Goal: Information Seeking & Learning: Learn about a topic

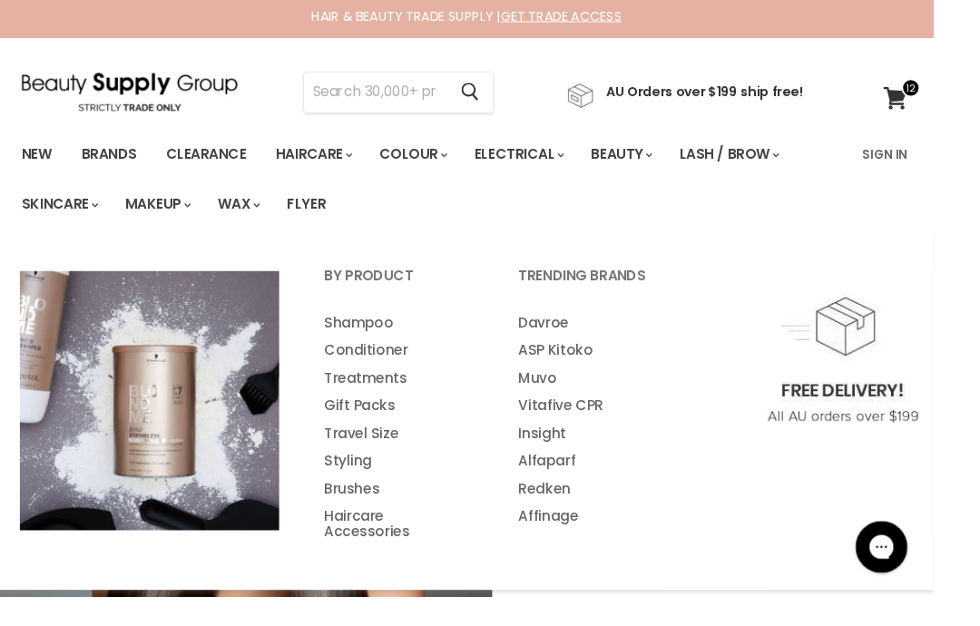
click at [408, 393] on link "Treatments" at bounding box center [418, 397] width 201 height 29
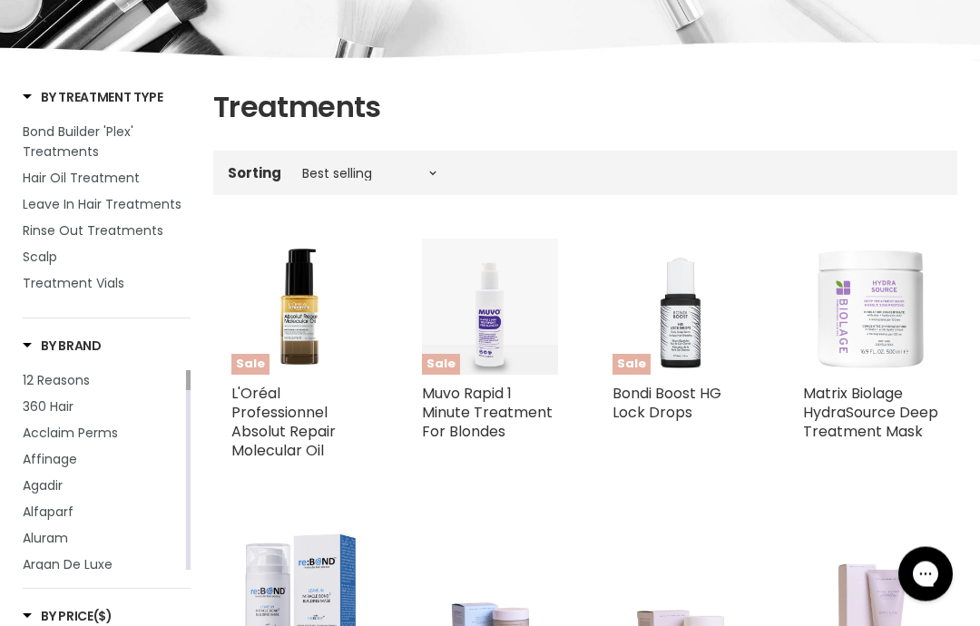
scroll to position [281, 0]
click at [51, 259] on span "Scalp" at bounding box center [40, 256] width 34 height 18
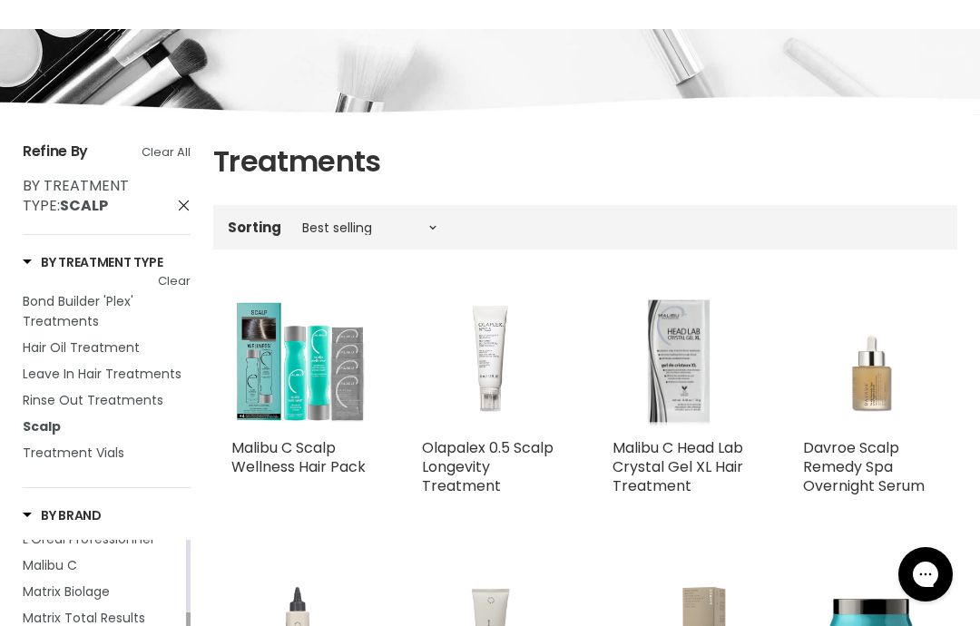
scroll to position [224, 0]
click at [296, 455] on link "Malibu C Scalp Wellness Hair Pack" at bounding box center [298, 458] width 134 height 40
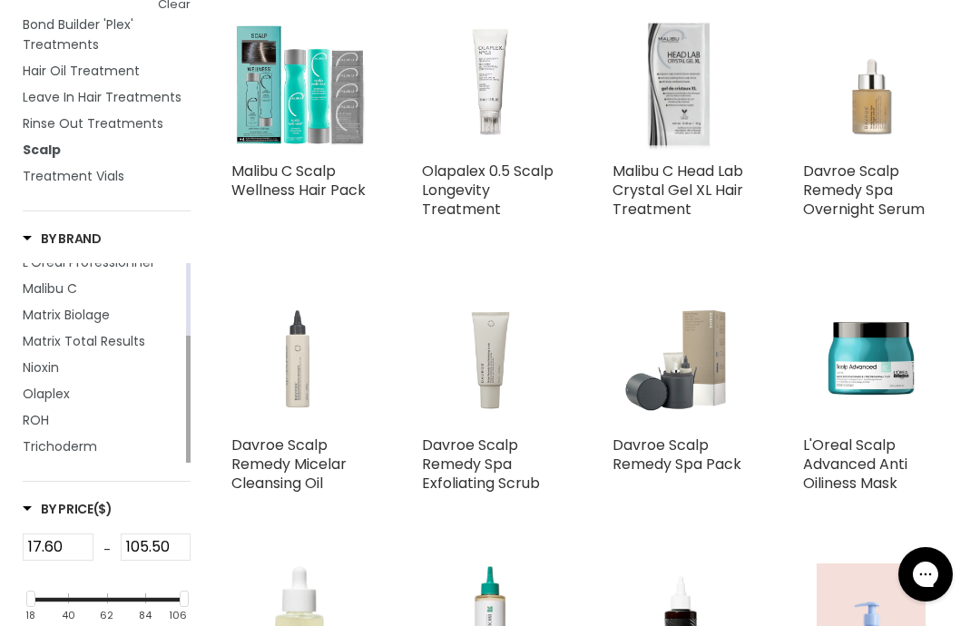
scroll to position [527, 0]
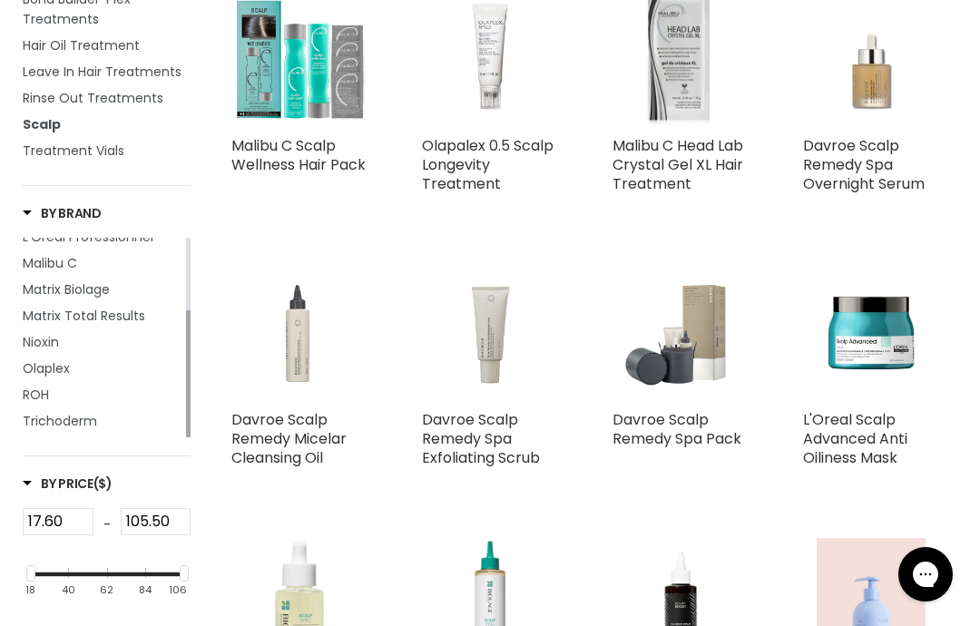
click at [686, 422] on link "Davroe Scalp Remedy Spa Pack" at bounding box center [677, 429] width 129 height 40
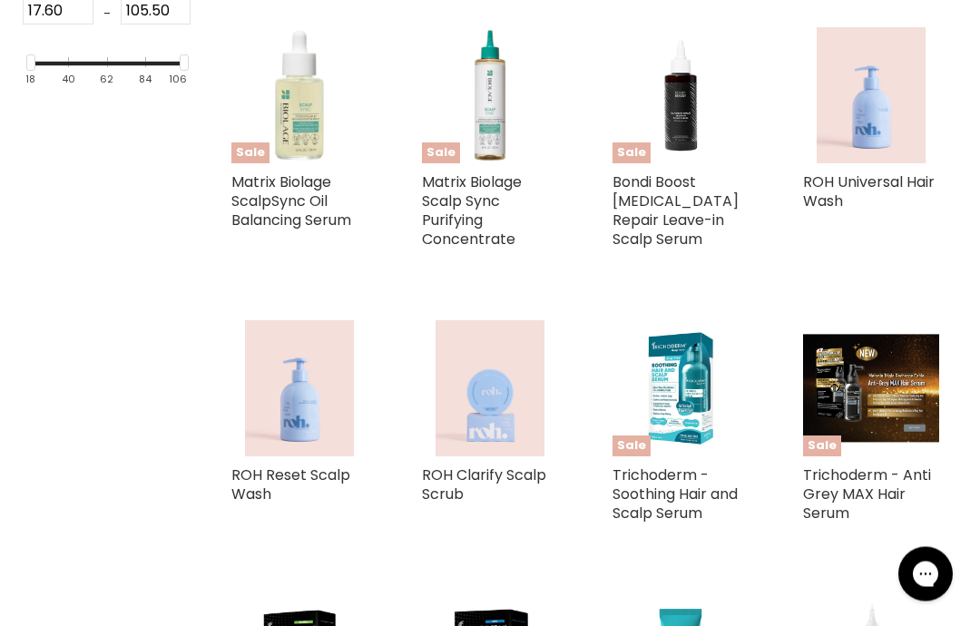
scroll to position [1039, 0]
click at [518, 431] on img "Main content" at bounding box center [490, 388] width 109 height 136
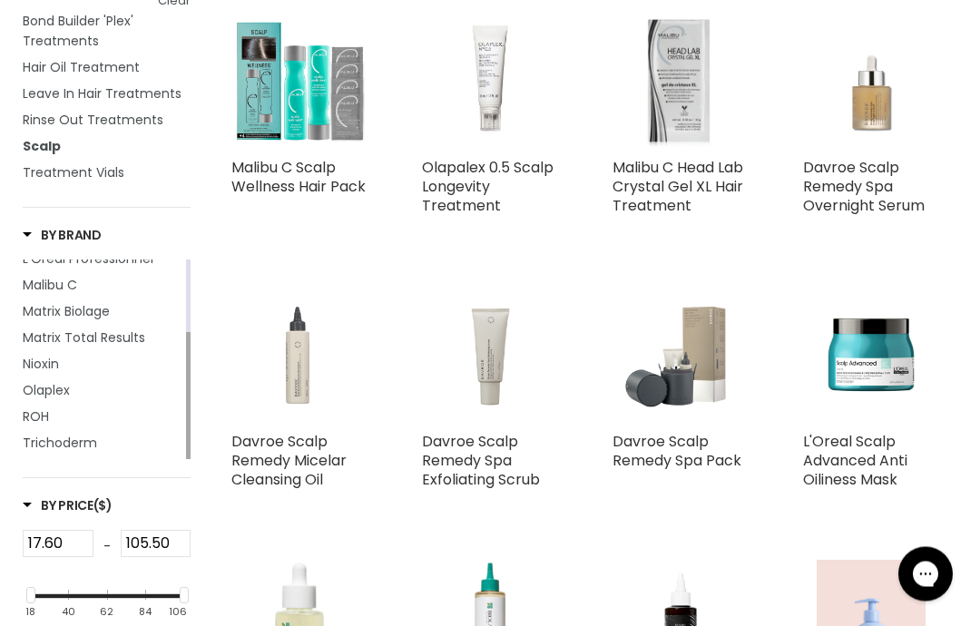
scroll to position [506, 0]
click at [499, 457] on link "Davroe Scalp Remedy Spa Exfoliating Scrub" at bounding box center [481, 460] width 118 height 59
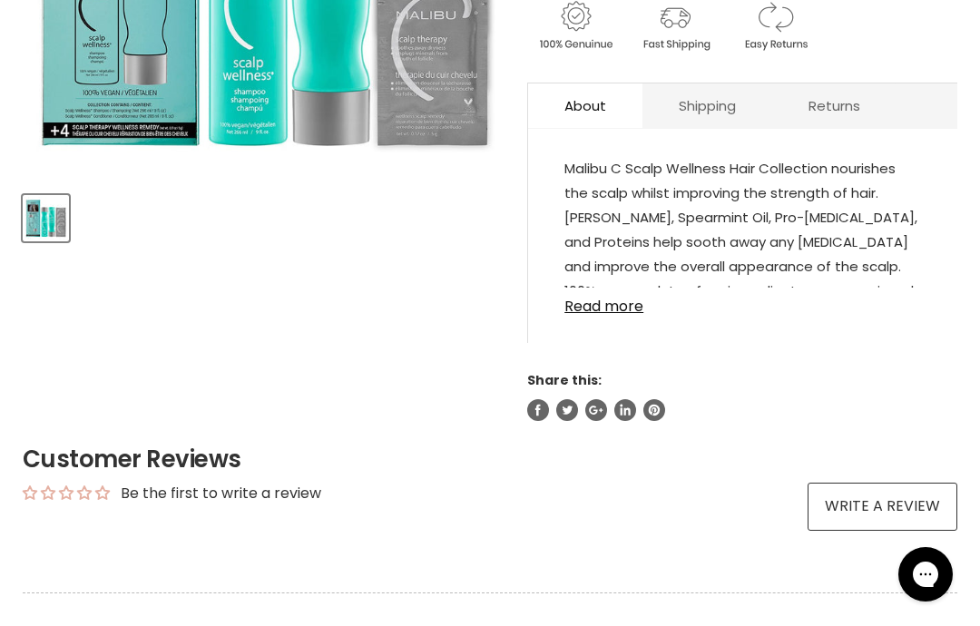
scroll to position [618, 0]
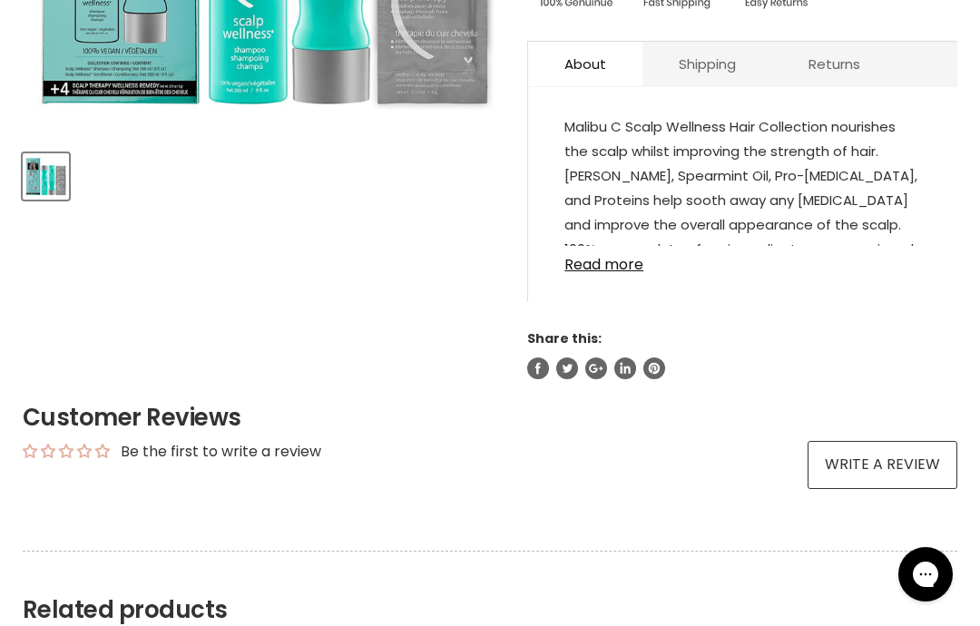
click at [616, 268] on link "Read more" at bounding box center [743, 259] width 357 height 27
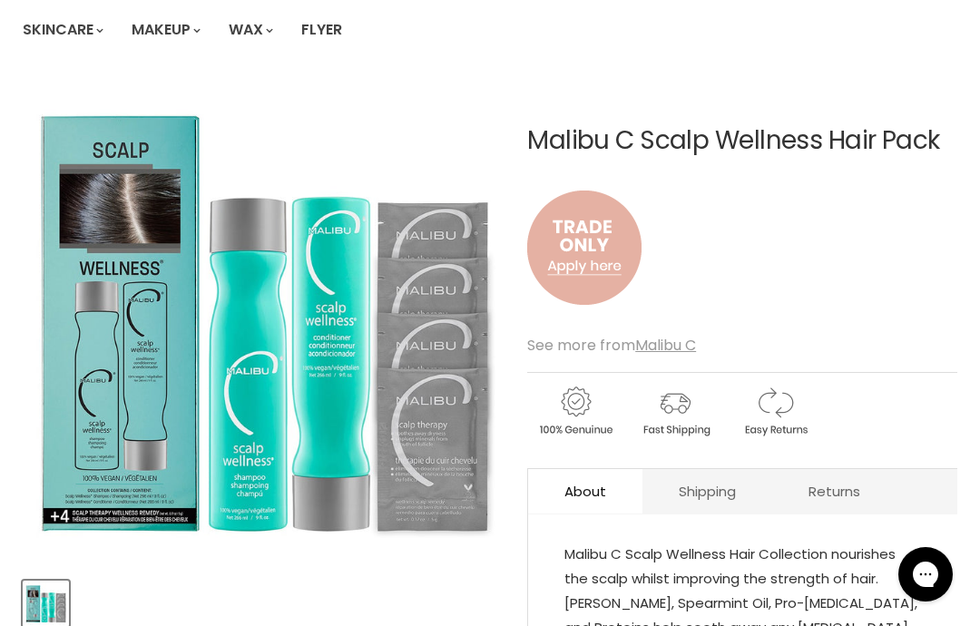
scroll to position [0, 0]
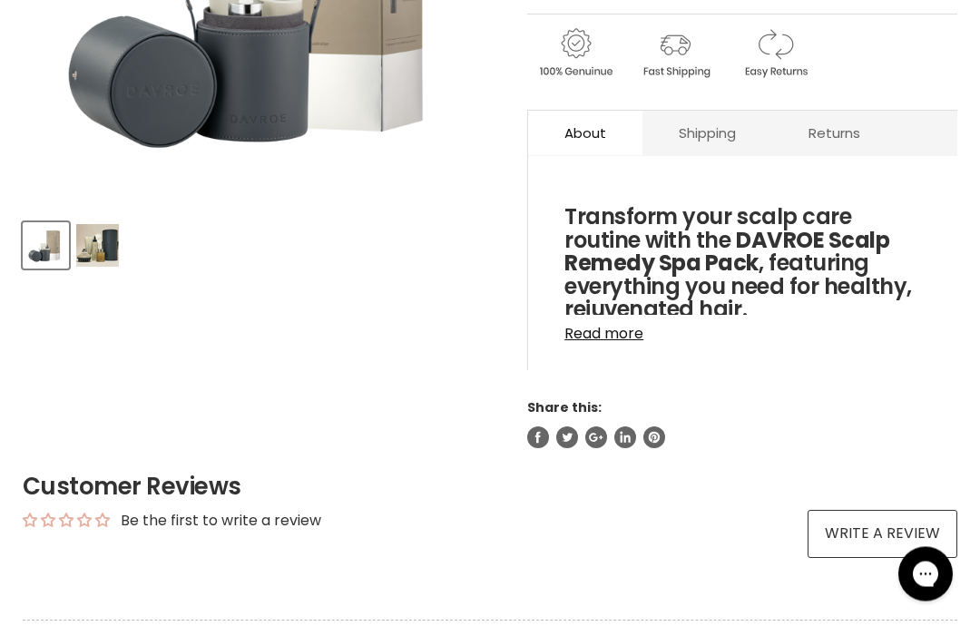
scroll to position [451, 0]
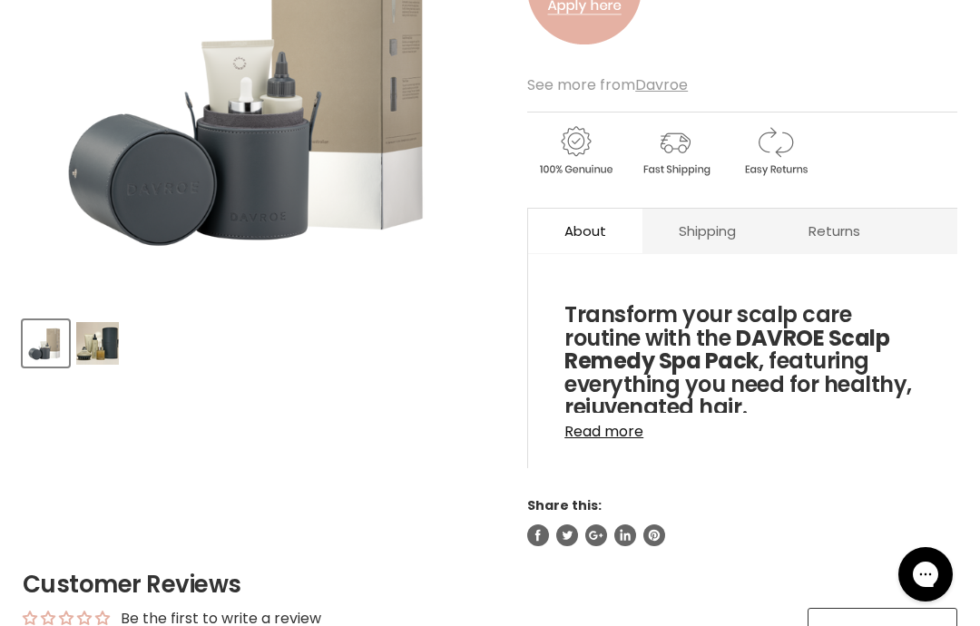
click at [628, 431] on link "Read more" at bounding box center [743, 426] width 357 height 27
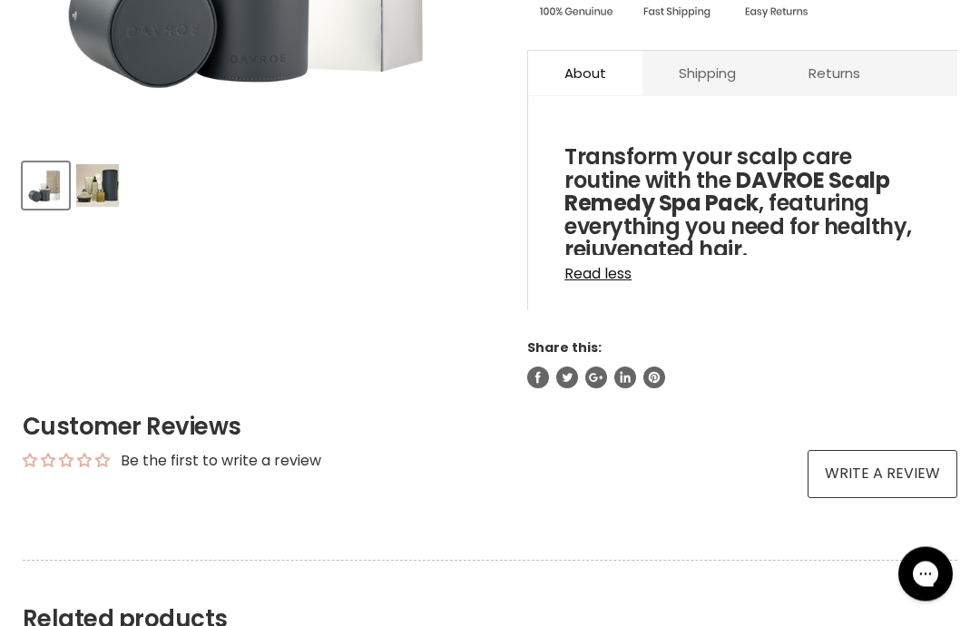
scroll to position [609, 0]
click at [610, 268] on link "Read less" at bounding box center [743, 268] width 357 height 27
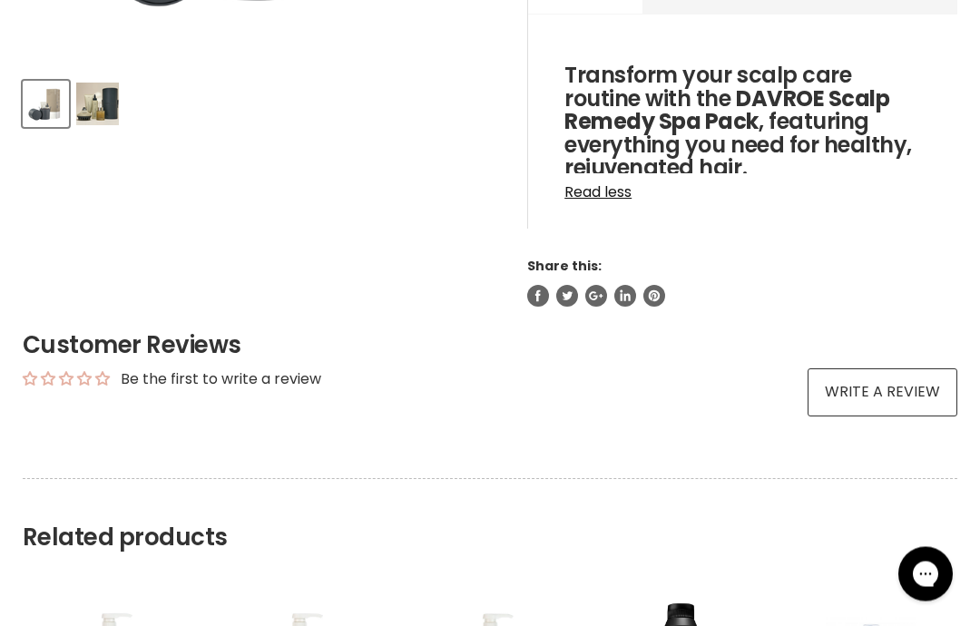
scroll to position [691, 0]
click at [606, 195] on link "Read less" at bounding box center [743, 186] width 357 height 27
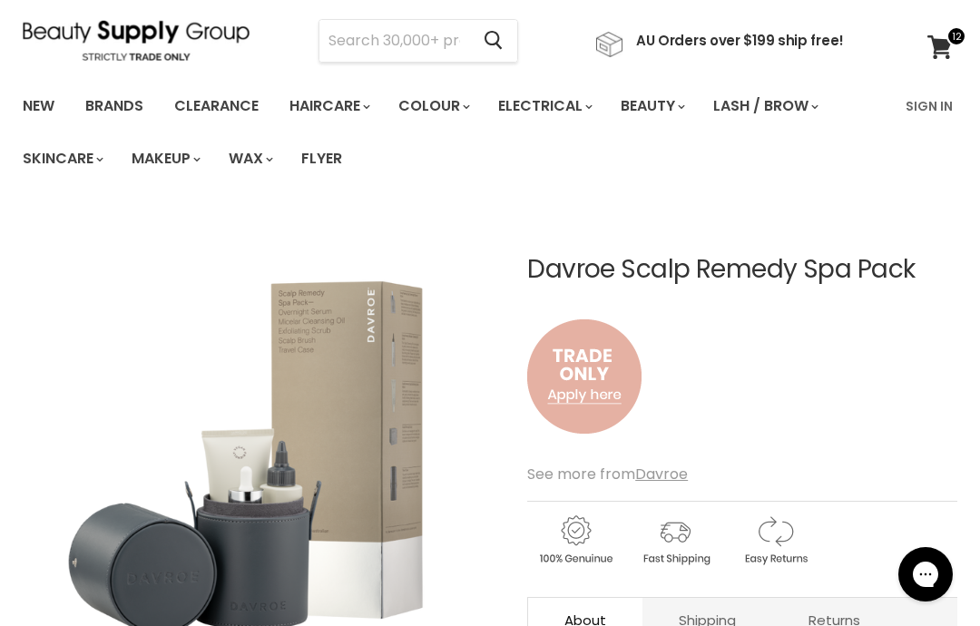
scroll to position [0, 0]
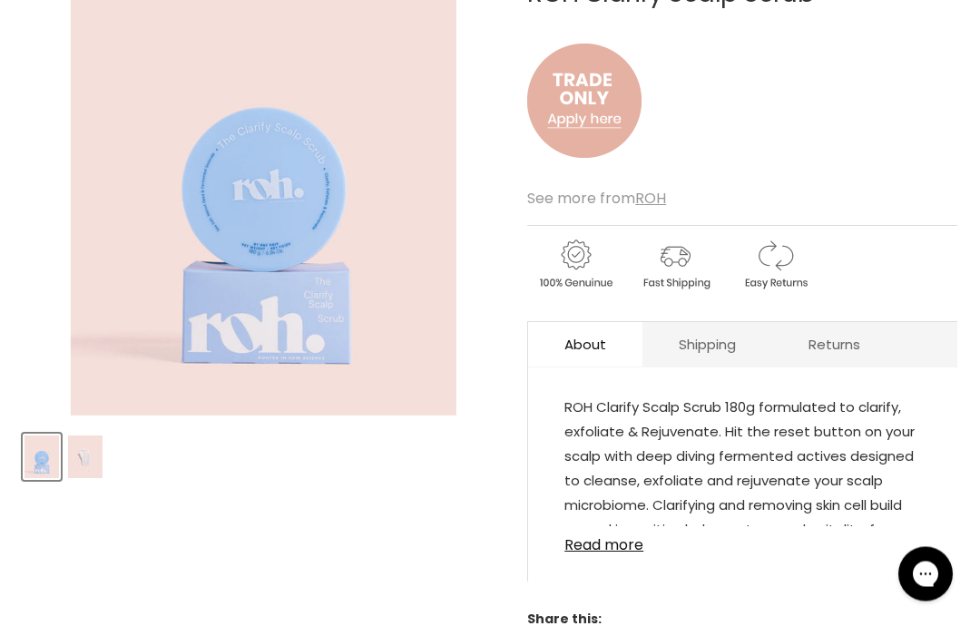
scroll to position [338, 0]
click at [625, 549] on link "Read more" at bounding box center [743, 540] width 357 height 27
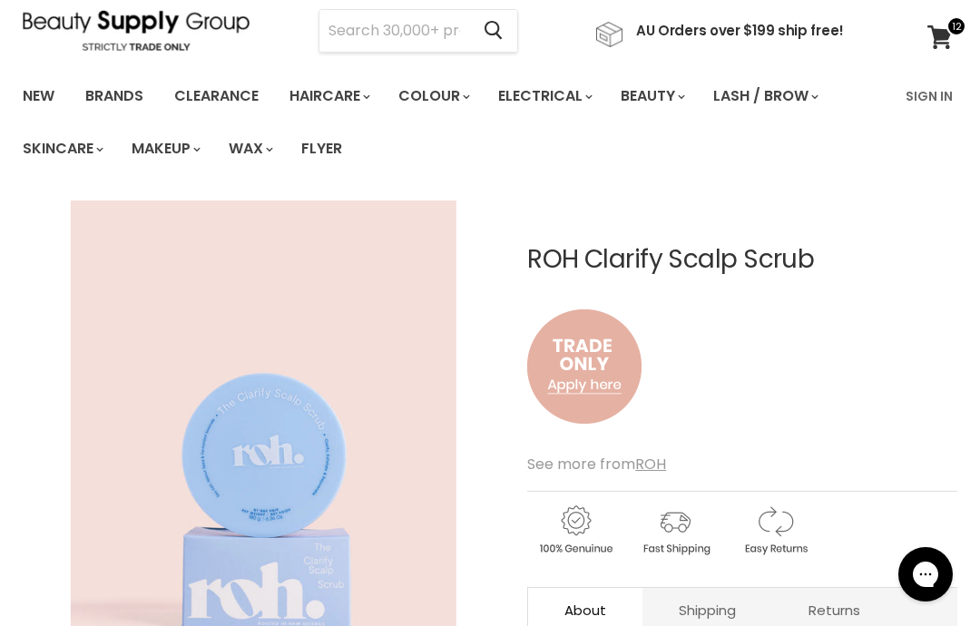
scroll to position [0, 0]
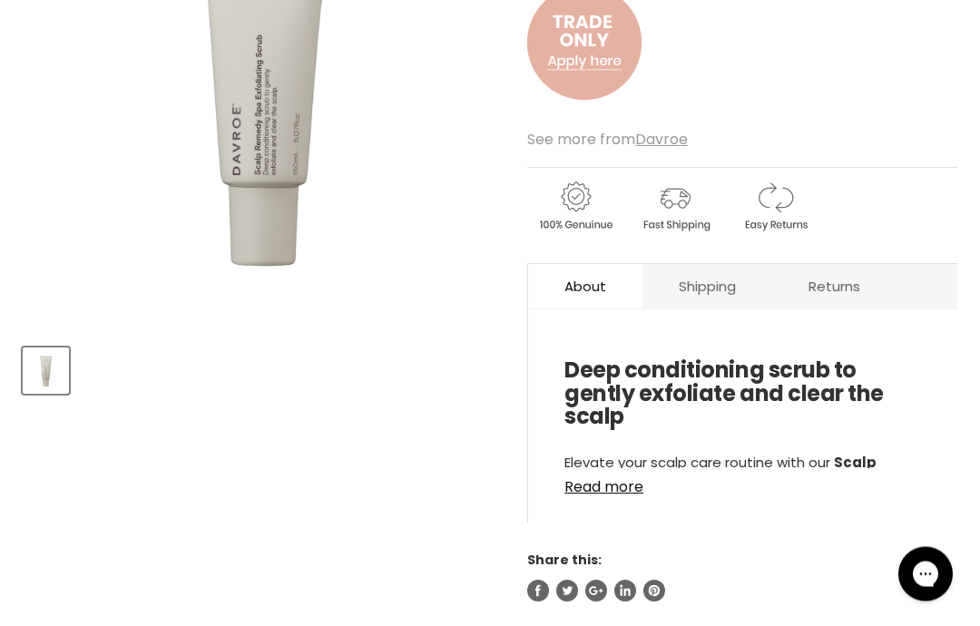
scroll to position [429, 0]
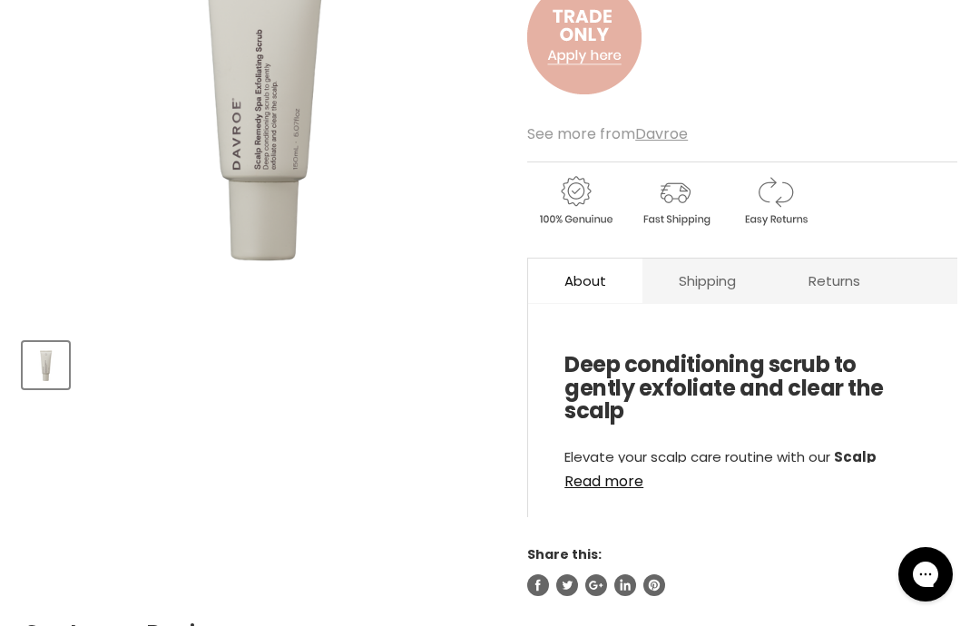
click at [623, 484] on link "Read more" at bounding box center [743, 476] width 357 height 27
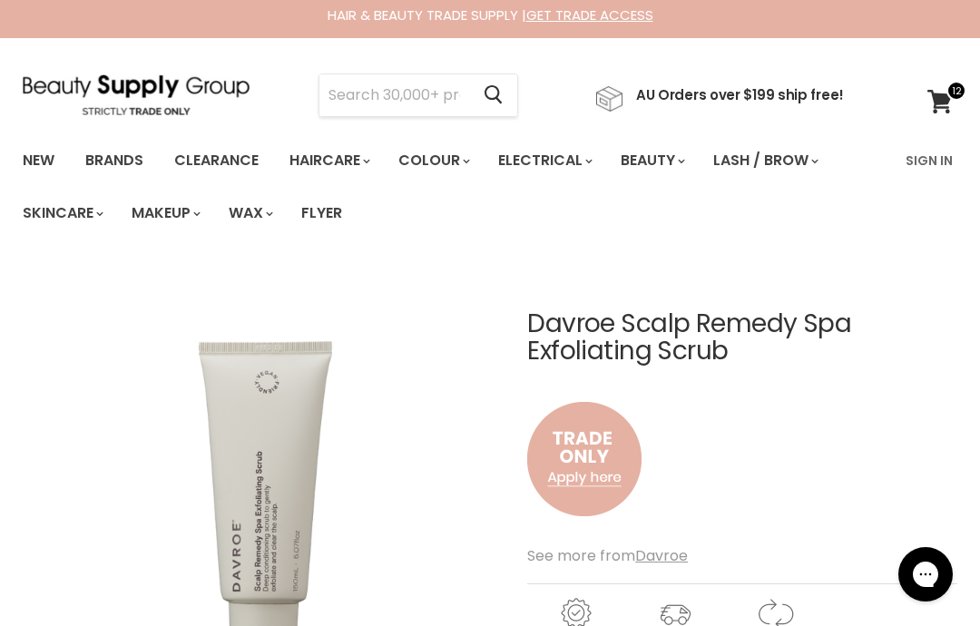
scroll to position [0, 0]
